Goal: Book appointment/travel/reservation

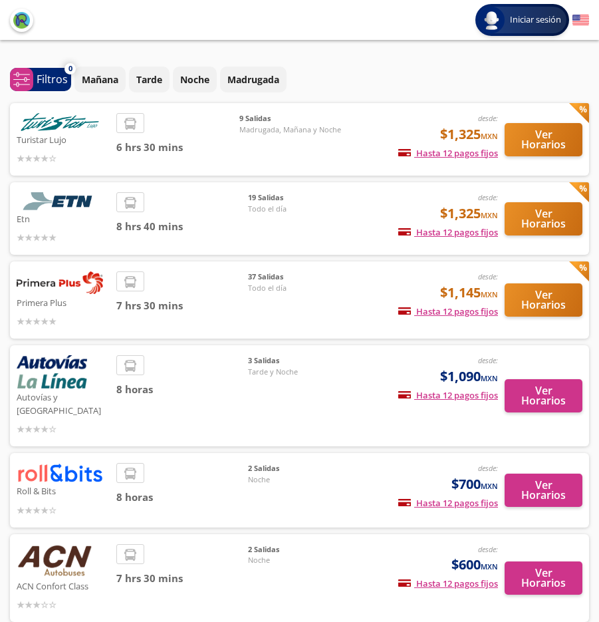
type input "[GEOGRAPHIC_DATA], [GEOGRAPHIC_DATA]"
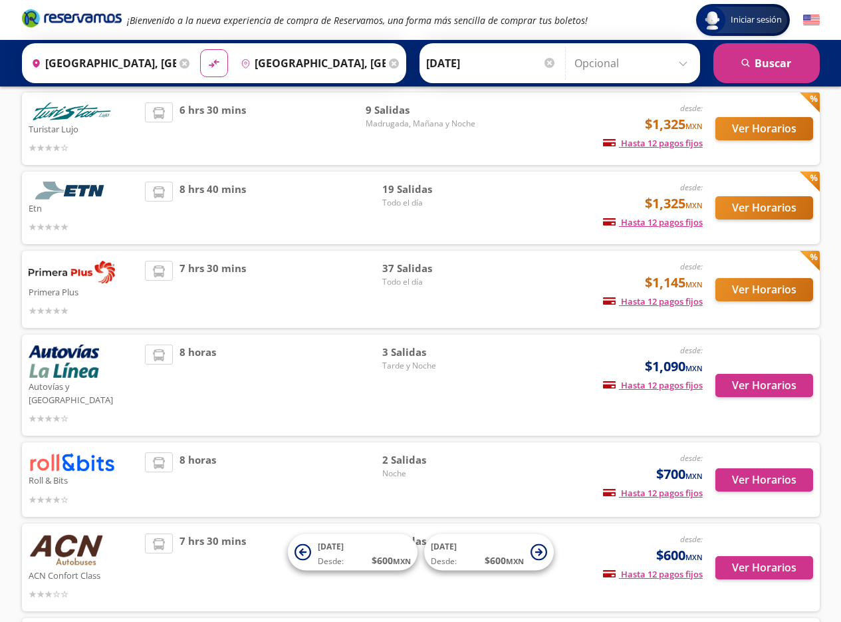
scroll to position [233, 0]
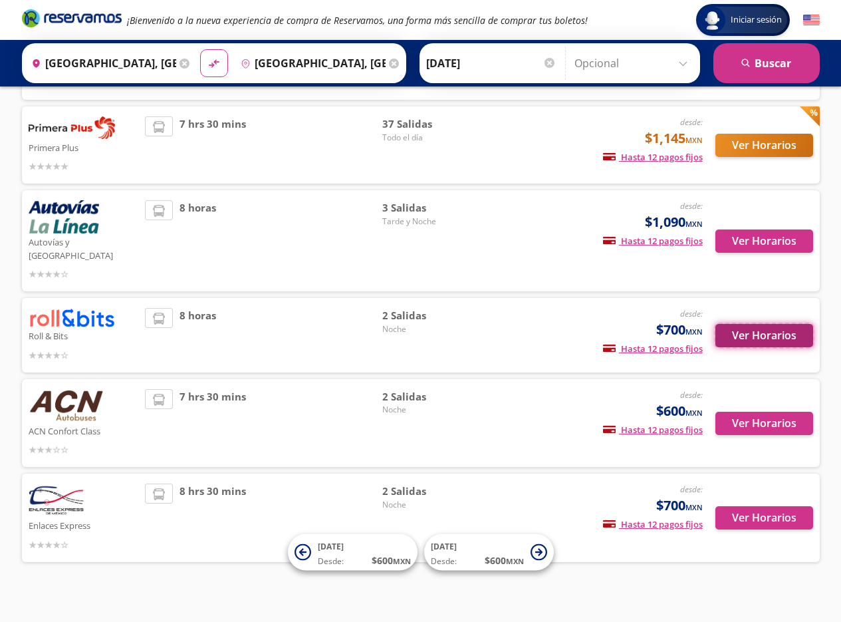
click at [598, 324] on button "Ver Horarios" at bounding box center [764, 335] width 98 height 23
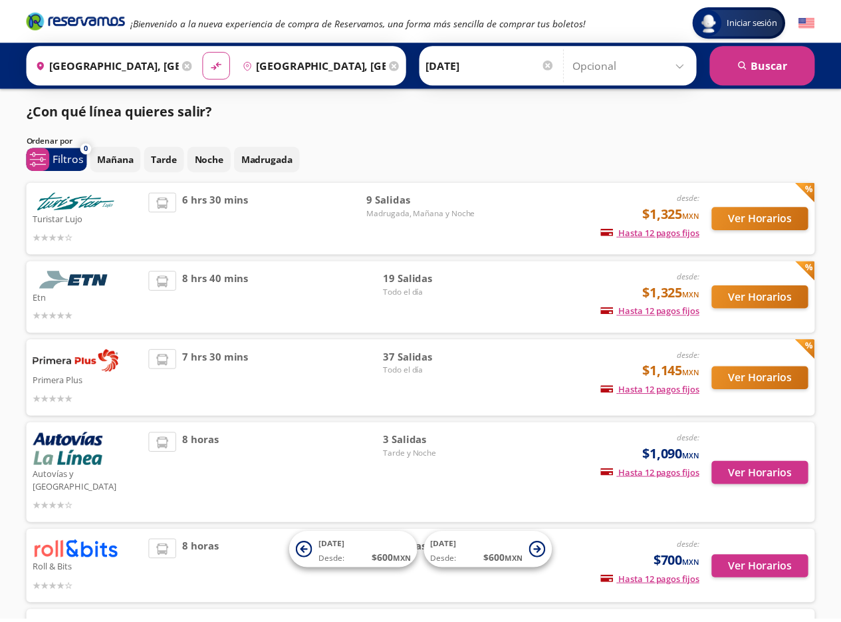
scroll to position [233, 0]
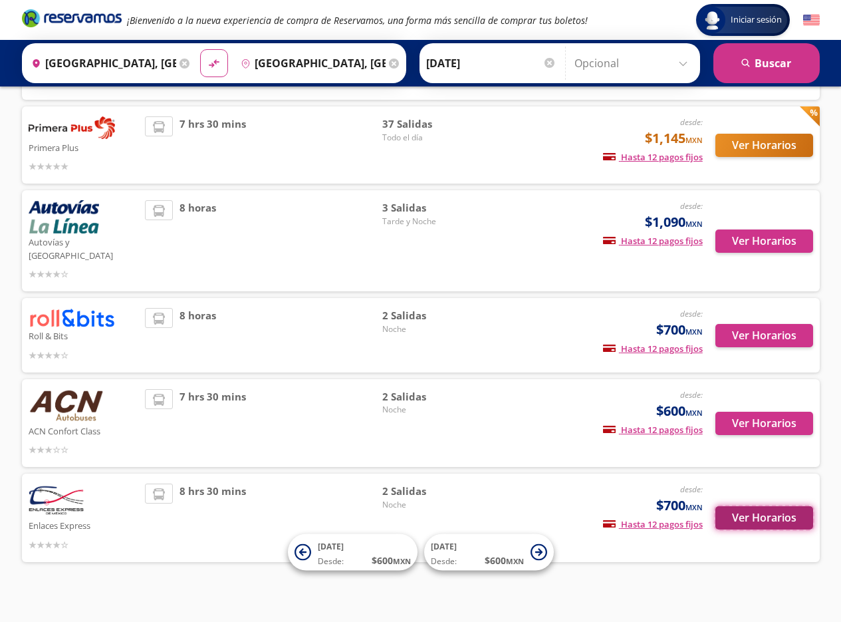
click at [598, 506] on button "Ver Horarios" at bounding box center [764, 517] width 98 height 23
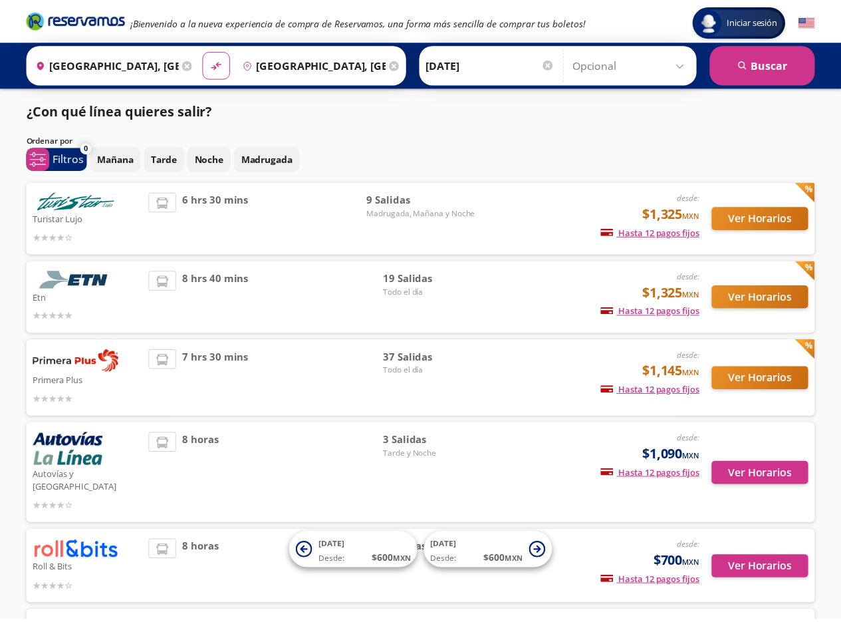
scroll to position [233, 0]
